Goal: Check status: Check status

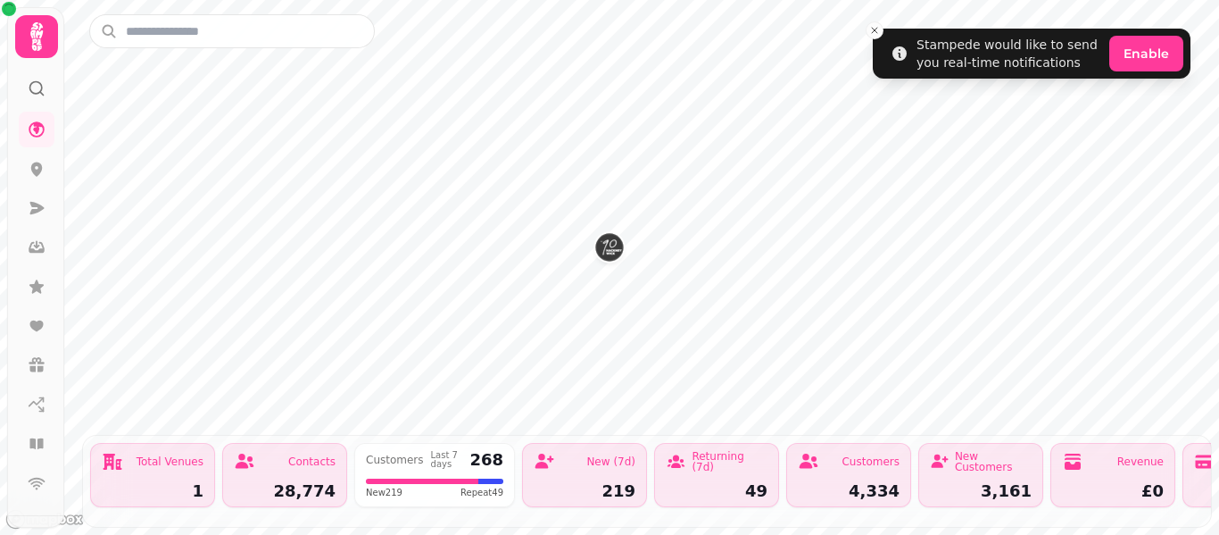
click at [33, 29] on icon at bounding box center [36, 36] width 12 height 29
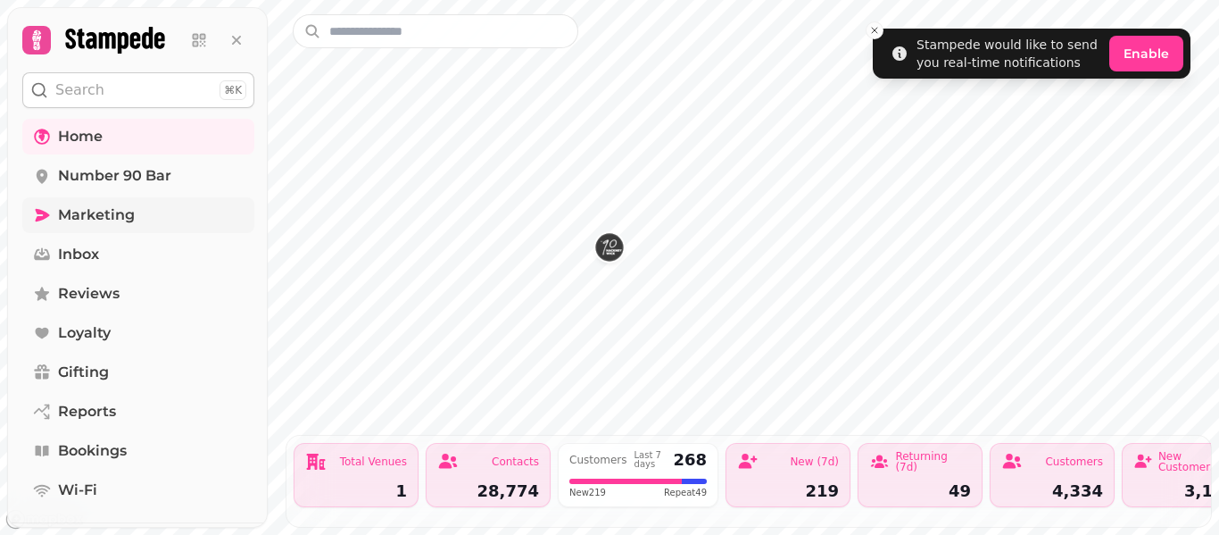
click at [150, 212] on link "Marketing" at bounding box center [138, 215] width 232 height 36
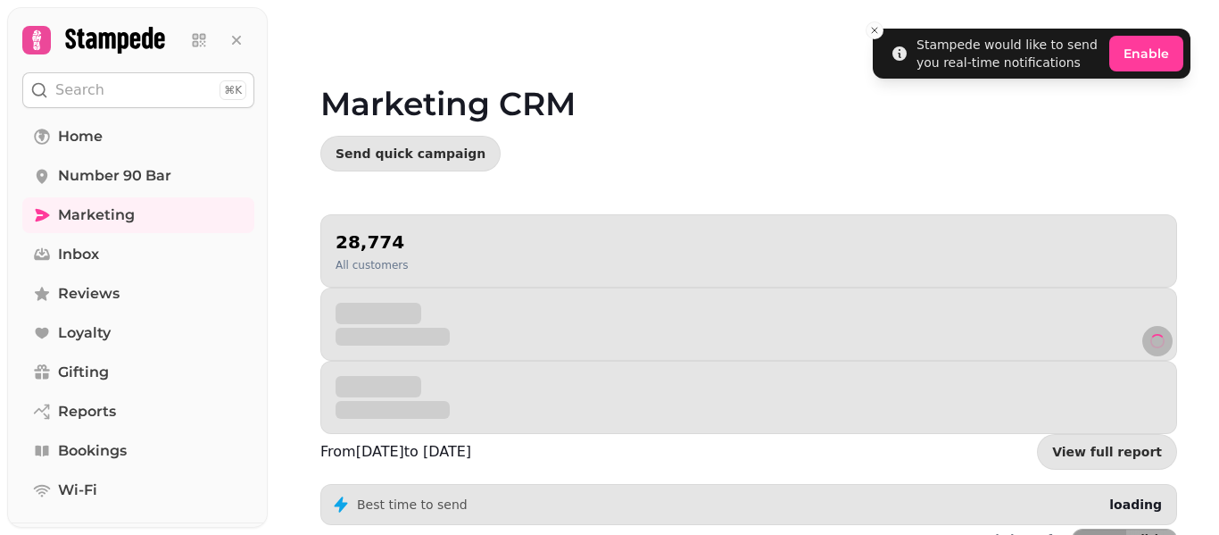
drag, startPoint x: 1217, startPoint y: 105, endPoint x: 1216, endPoint y: 164, distance: 58.9
click at [1216, 164] on video at bounding box center [609, 223] width 1219 height 446
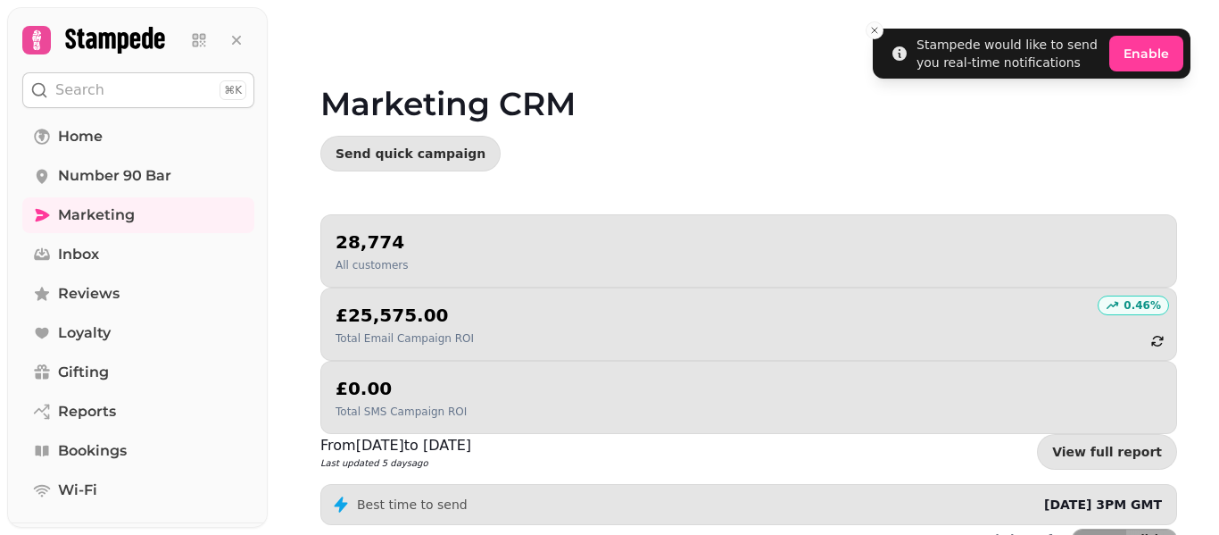
drag, startPoint x: 1218, startPoint y: 240, endPoint x: 1218, endPoint y: 286, distance: 45.5
click at [1218, 286] on video at bounding box center [609, 223] width 1219 height 446
click at [1217, 229] on video at bounding box center [609, 223] width 1219 height 446
drag, startPoint x: 1215, startPoint y: 243, endPoint x: 1216, endPoint y: 348, distance: 105.3
click at [1216, 348] on video at bounding box center [609, 223] width 1219 height 446
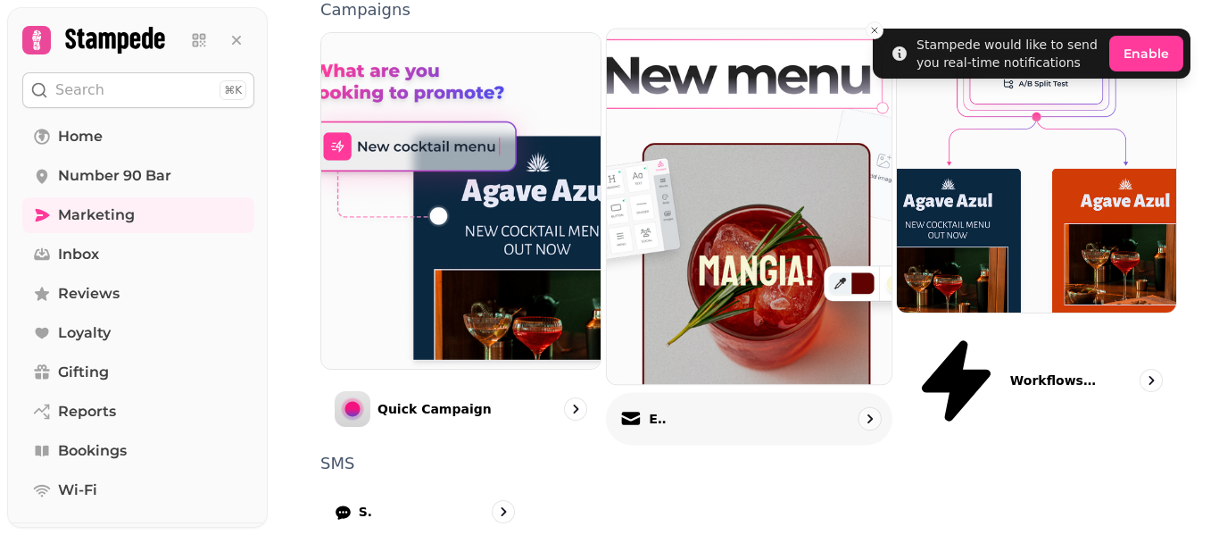
scroll to position [580, 0]
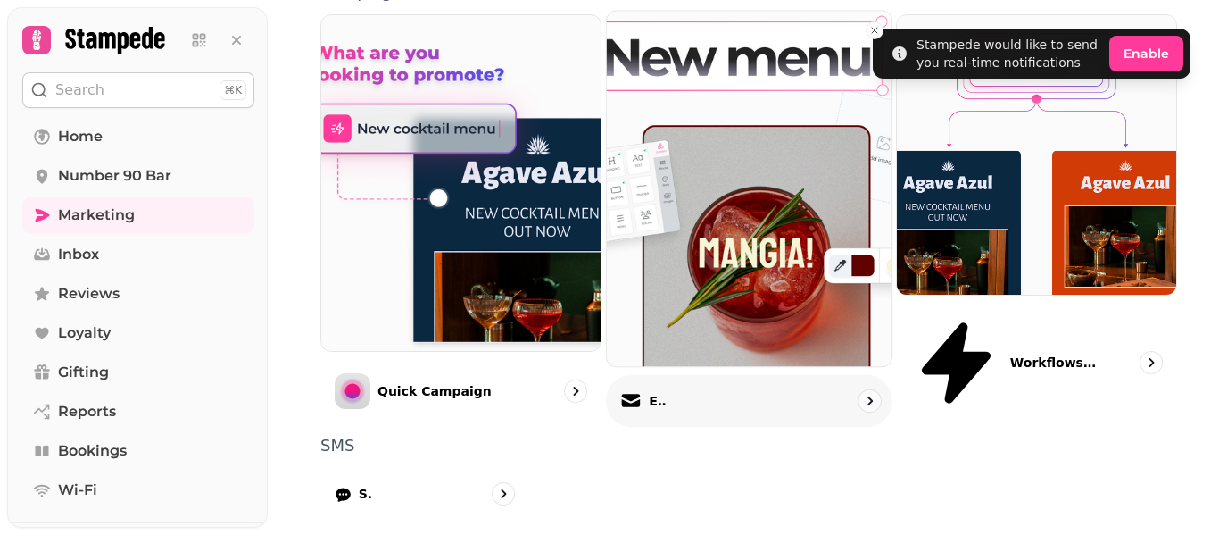
click at [663, 392] on p "Email" at bounding box center [658, 401] width 18 height 18
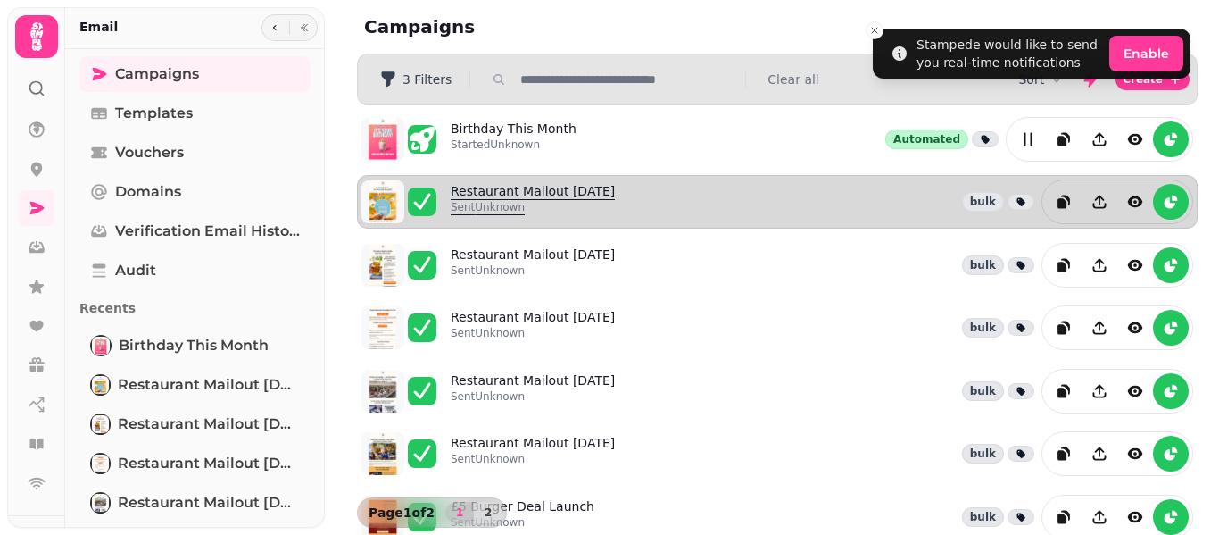
click at [569, 186] on link "Restaurant Mailout [DATE] Sent Unknown" at bounding box center [533, 201] width 164 height 39
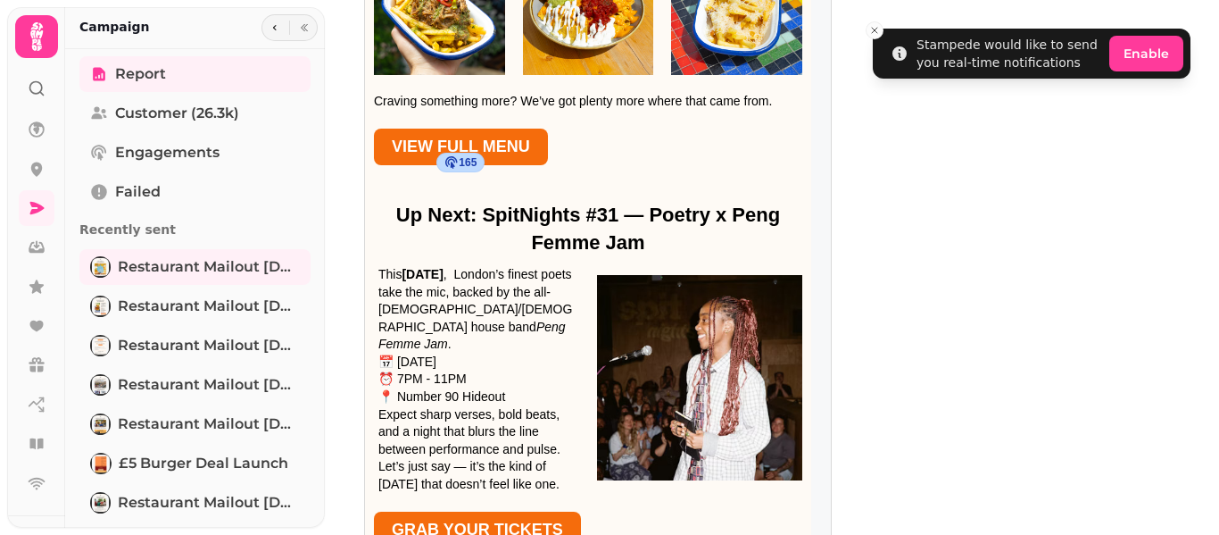
scroll to position [1592, 0]
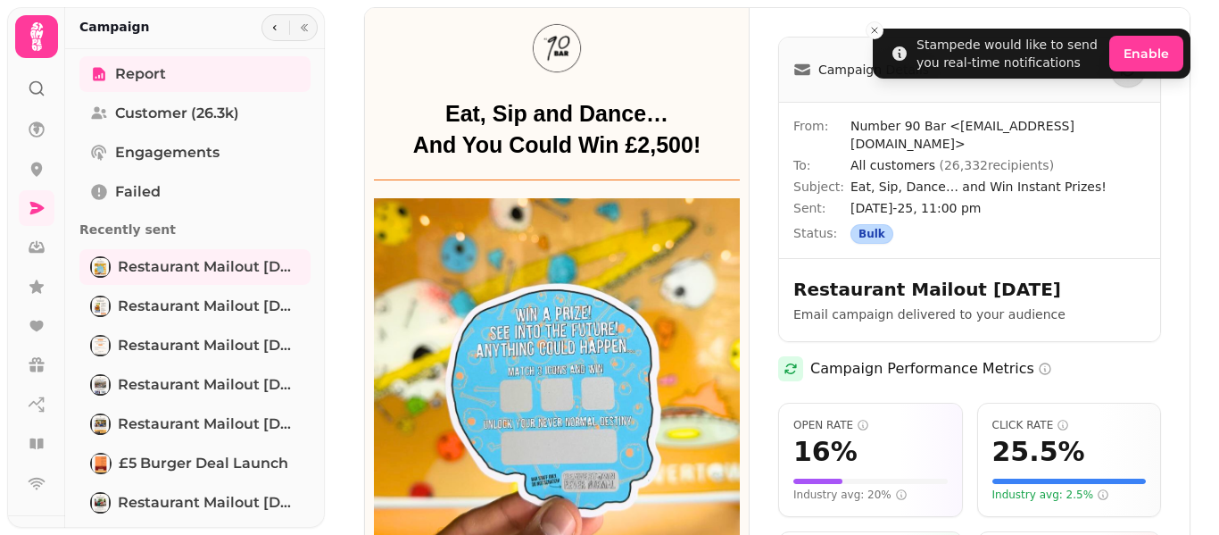
click at [38, 45] on icon at bounding box center [36, 36] width 12 height 29
